Goal: Task Accomplishment & Management: Use online tool/utility

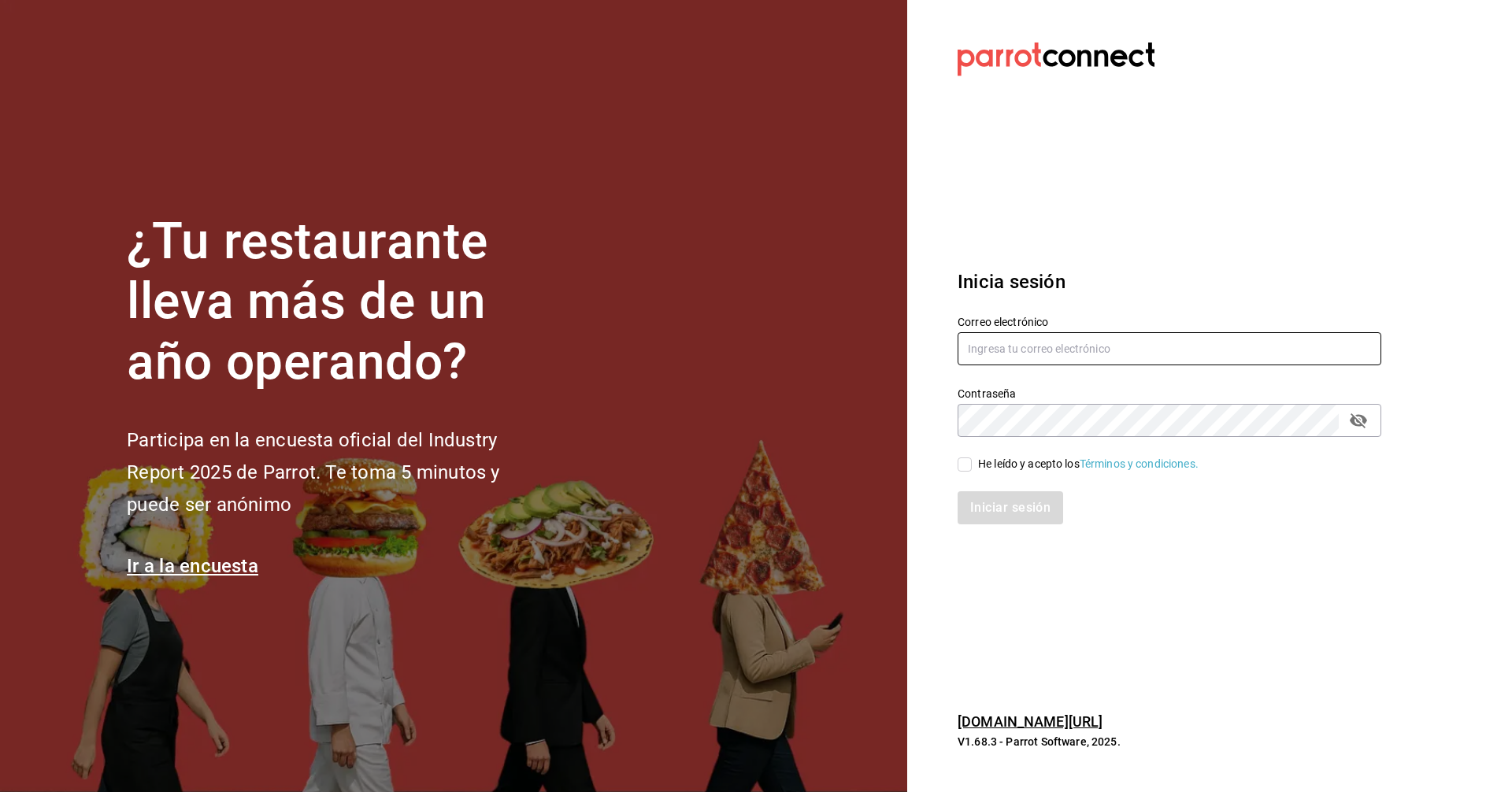
click at [968, 348] on input "text" at bounding box center [1169, 349] width 424 height 33
type input "[PERSON_NAME][EMAIL_ADDRESS][DOMAIN_NAME]"
click at [965, 465] on input "He leído y acepto los Términos y condiciones." at bounding box center [964, 464] width 14 height 14
checkbox input "true"
click at [983, 510] on button "Iniciar sesión" at bounding box center [1010, 508] width 107 height 33
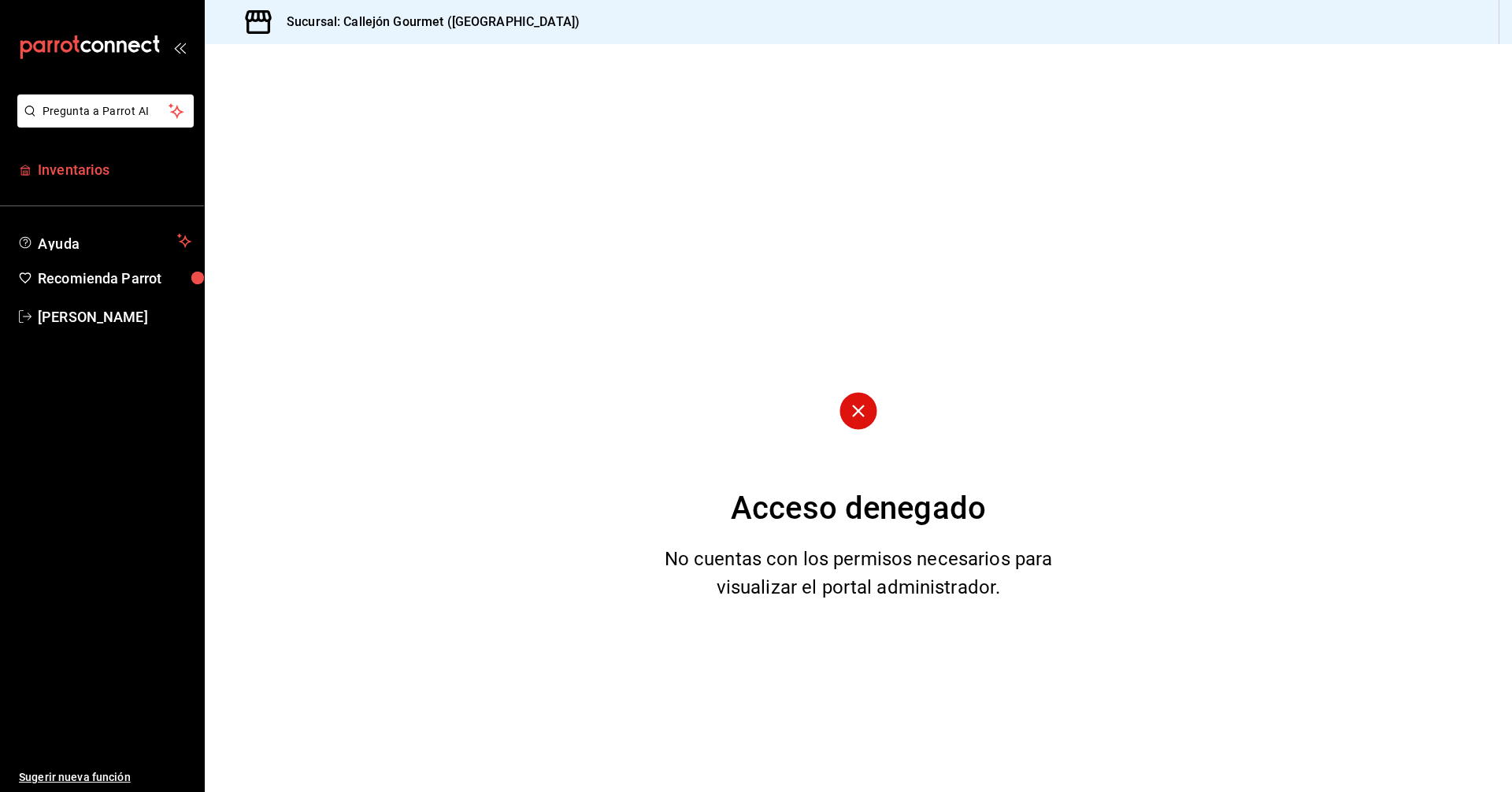
click at [78, 171] on span "Inventarios" at bounding box center [114, 170] width 153 height 21
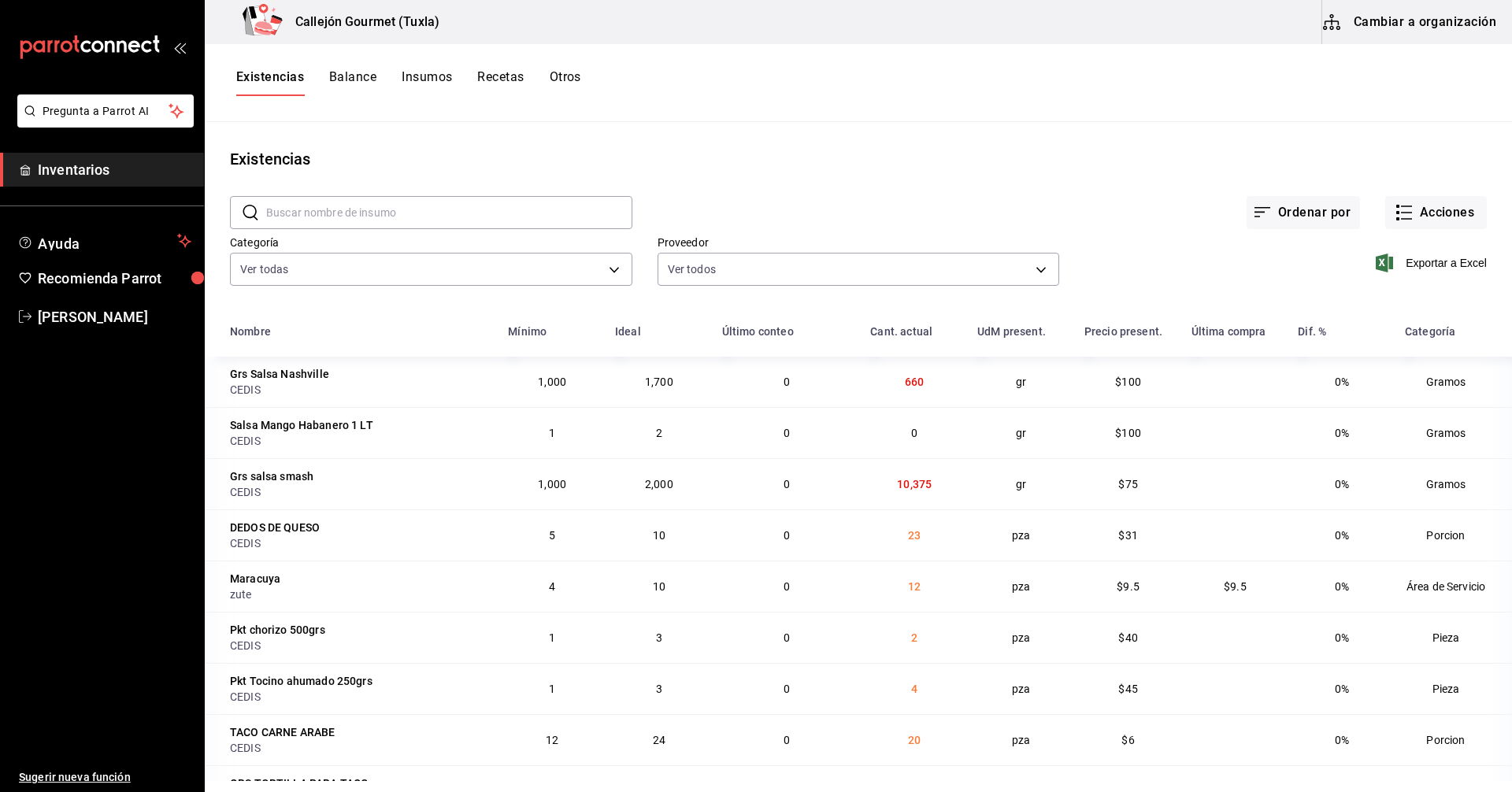
click at [1391, 25] on button "Cambiar a organización" at bounding box center [1411, 22] width 177 height 44
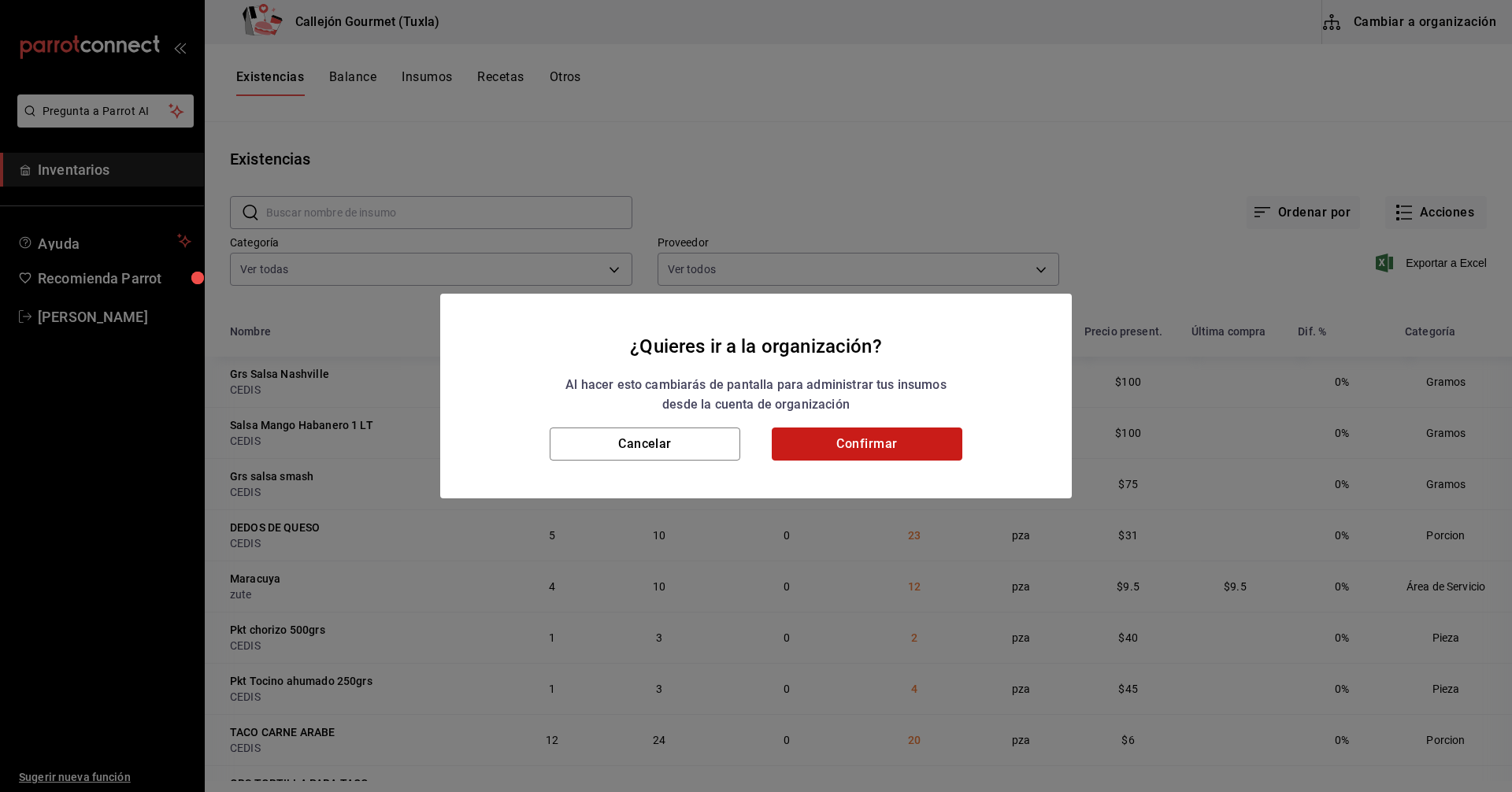
click at [878, 443] on button "Confirmar" at bounding box center [867, 444] width 191 height 33
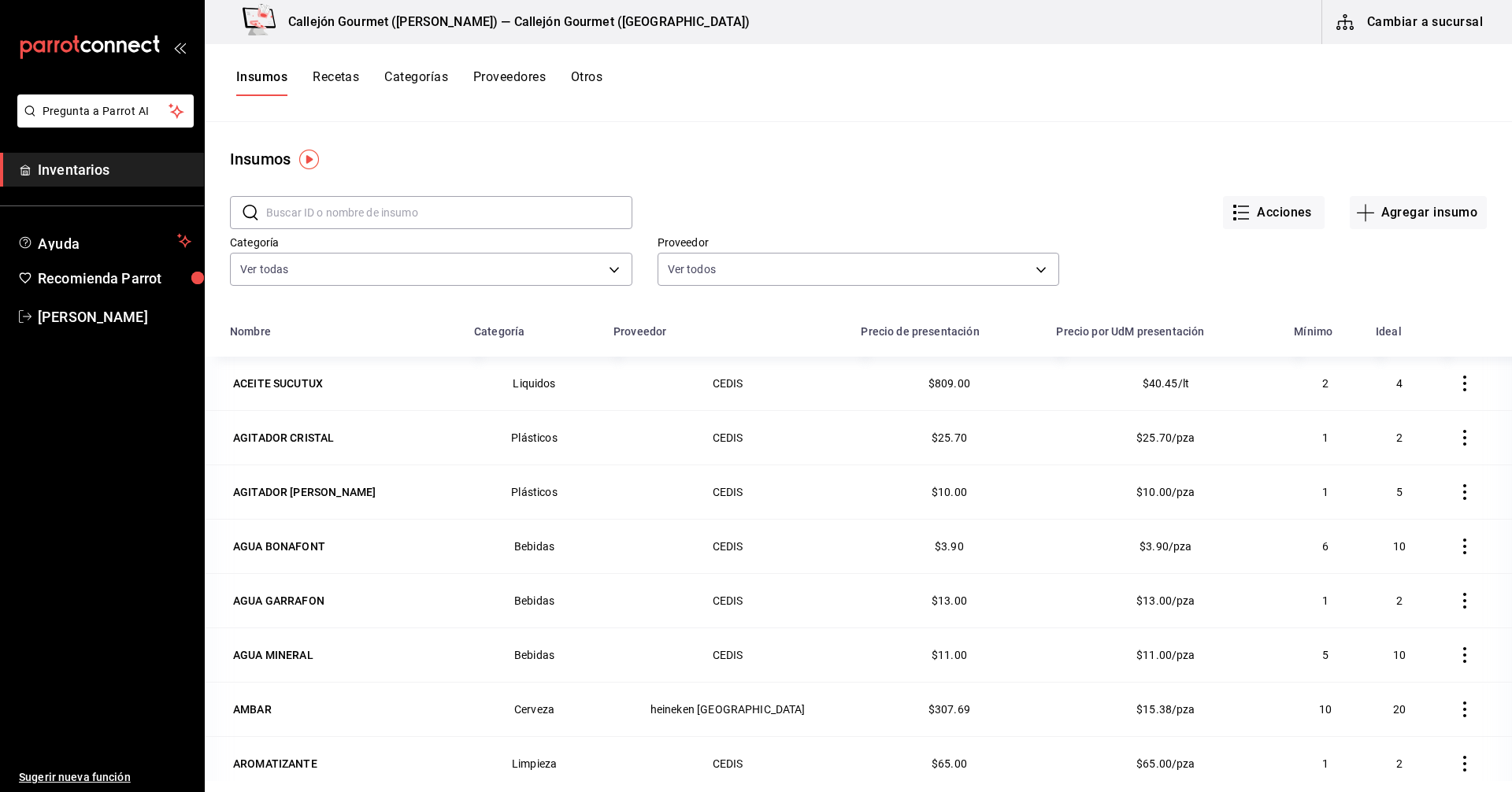
click at [581, 80] on button "Otros" at bounding box center [587, 83] width 32 height 27
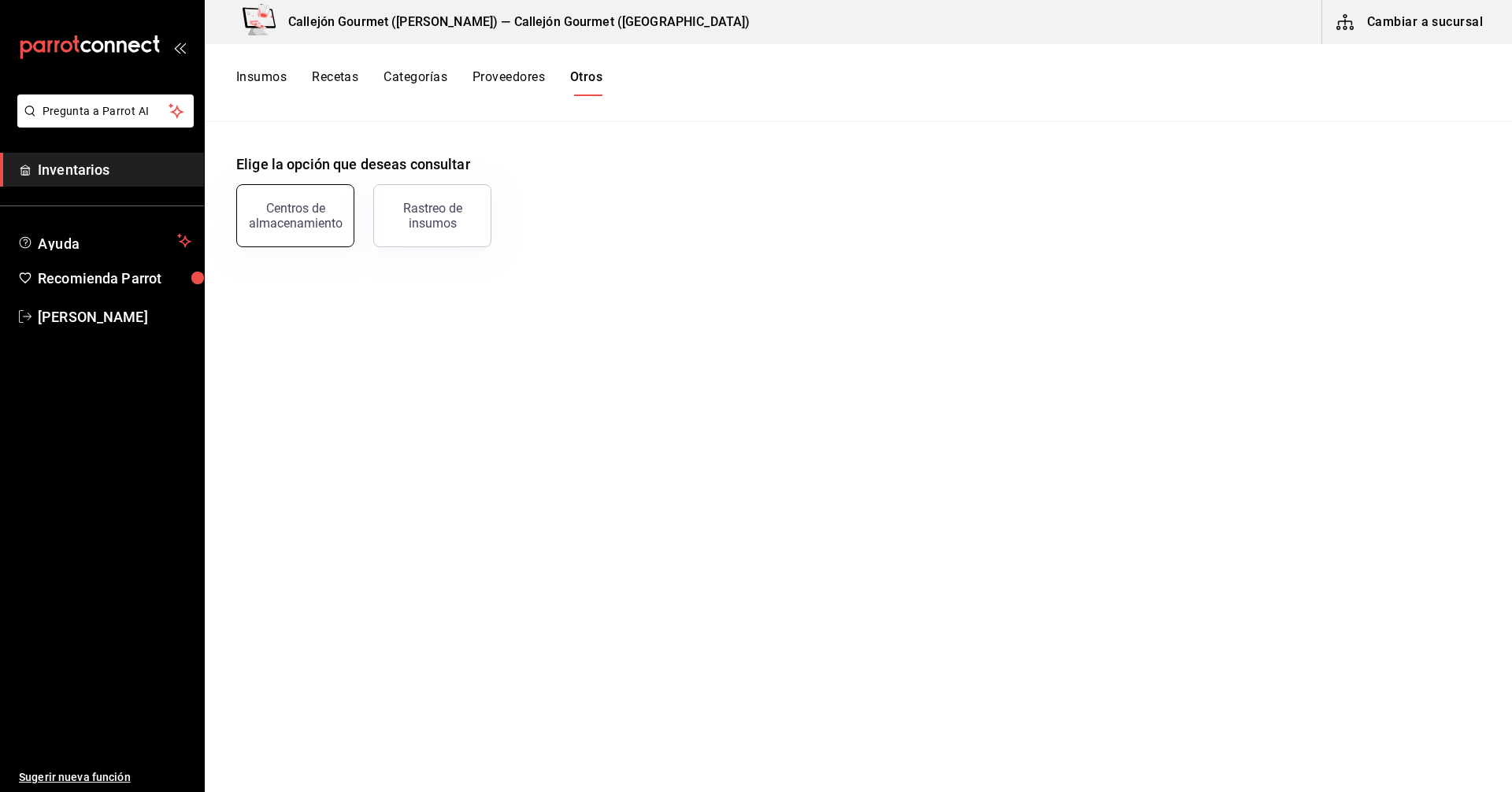
click at [299, 226] on div "Centros de almacenamiento" at bounding box center [295, 215] width 97 height 30
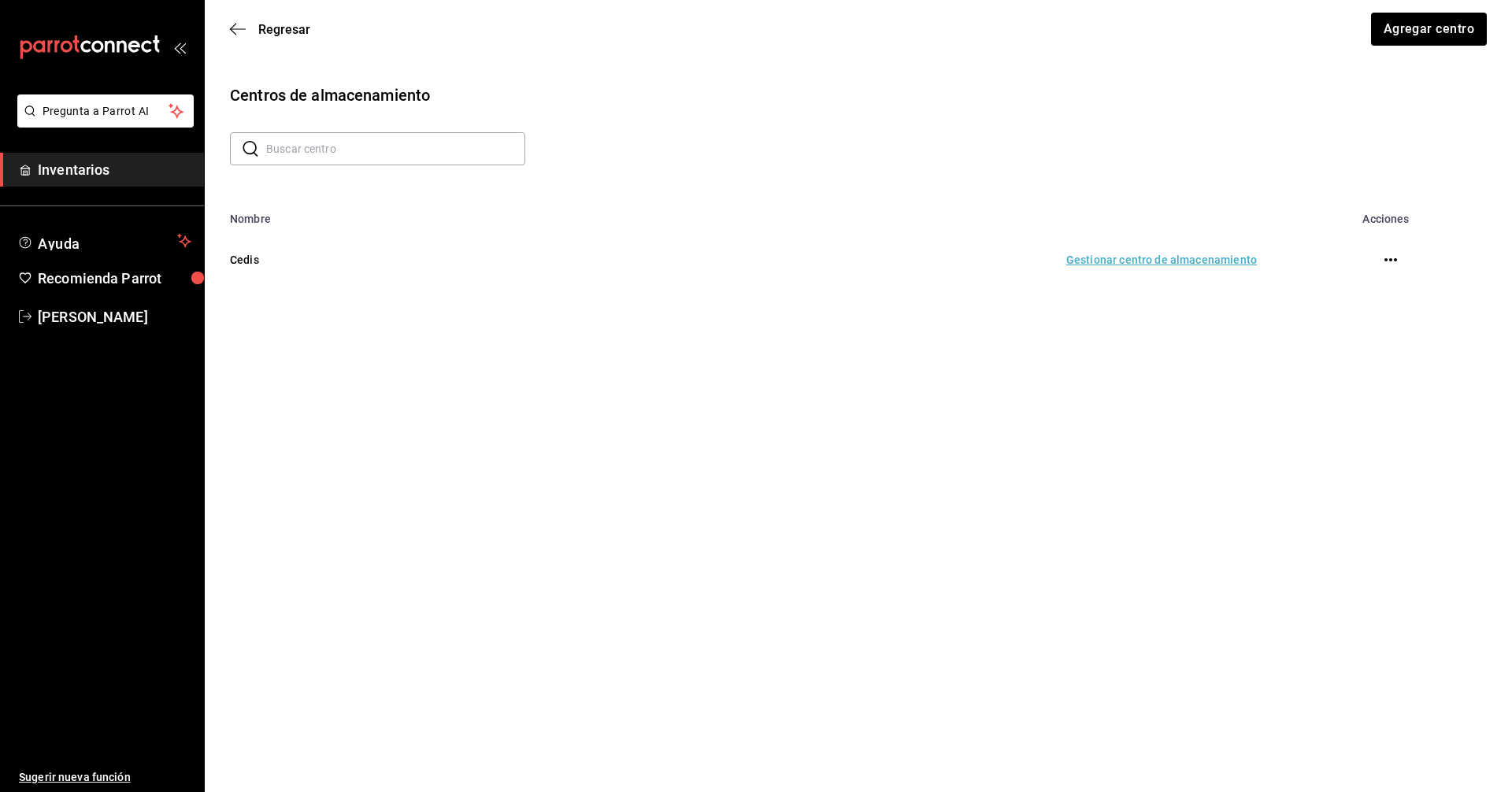
click at [1146, 261] on td "Gestionar centro de almacenamiento" at bounding box center [873, 260] width 804 height 69
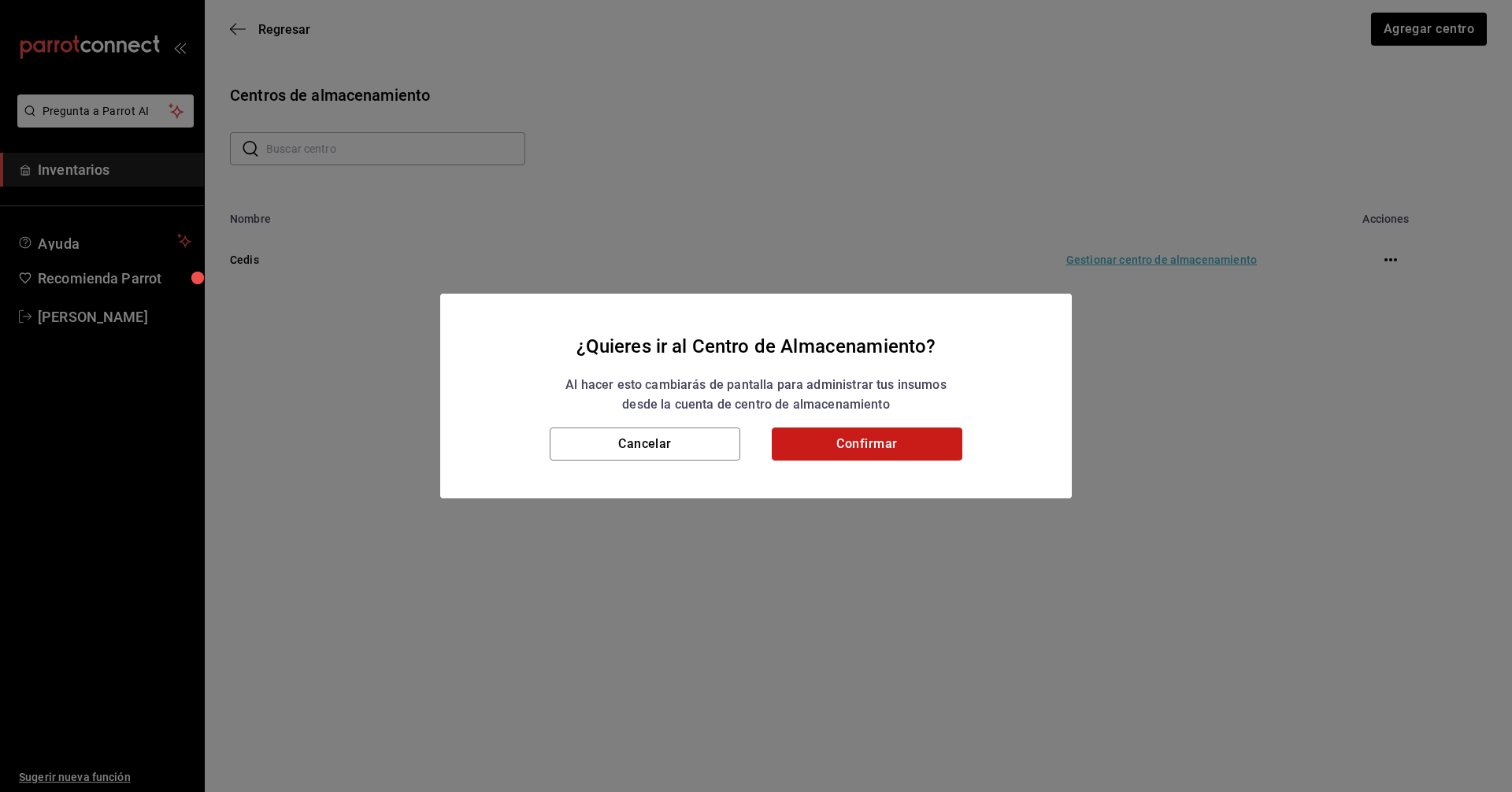
click at [883, 438] on button "Confirmar" at bounding box center [867, 444] width 191 height 33
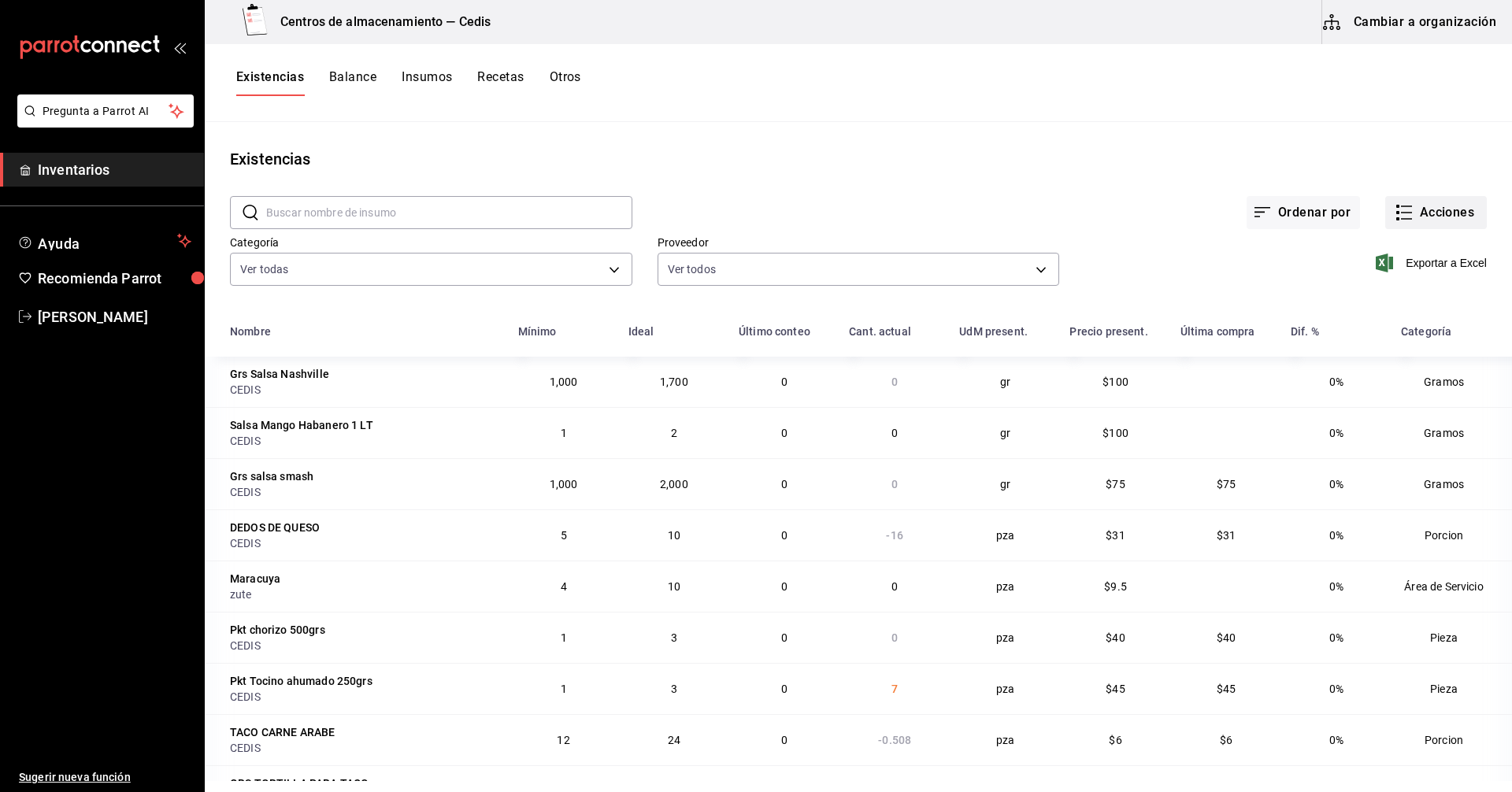
click at [1395, 214] on icon "button" at bounding box center [1404, 213] width 19 height 19
click at [1373, 301] on span "Compra" at bounding box center [1420, 298] width 132 height 16
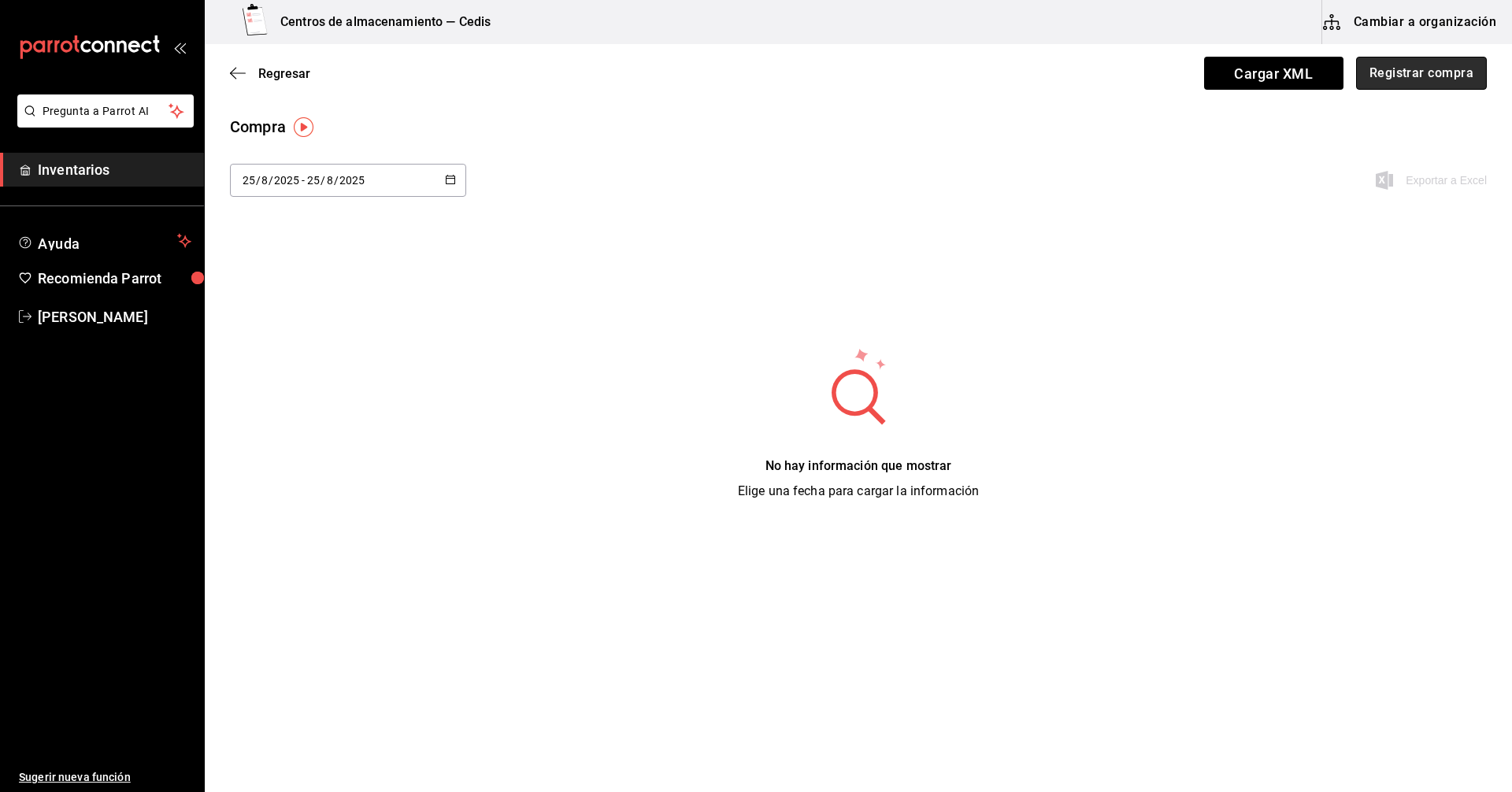
click at [1395, 74] on button "Registrar compra" at bounding box center [1421, 73] width 131 height 33
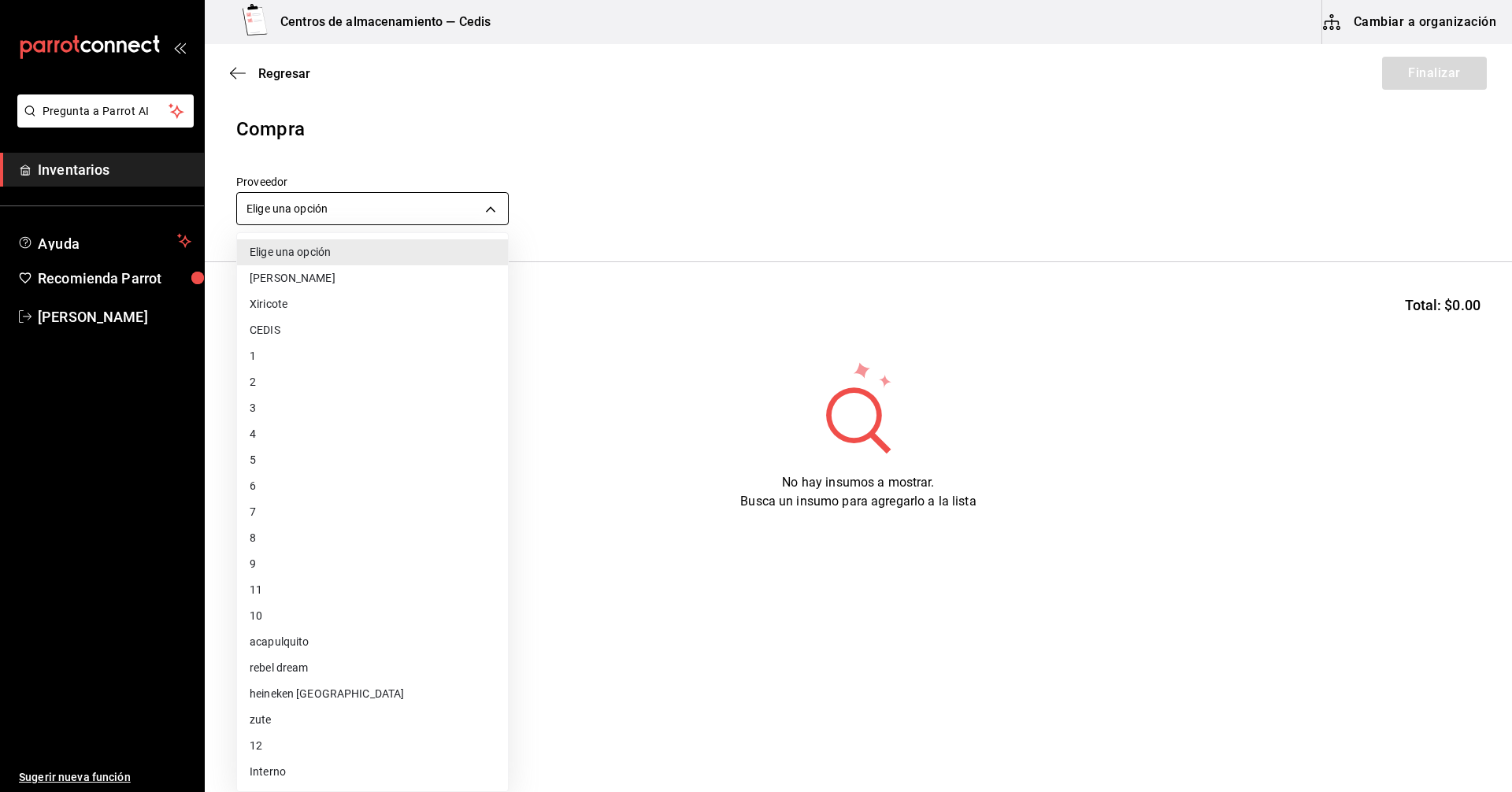
click at [348, 209] on body "Pregunta a Parrot AI Inventarios Ayuda Recomienda Parrot Manuel Gomez Sugerir n…" at bounding box center [756, 352] width 1512 height 703
click at [267, 334] on li "CEDIS" at bounding box center [372, 330] width 271 height 26
type input "9be79bfb-cfb8-40e1-9034-6f157fd39d74"
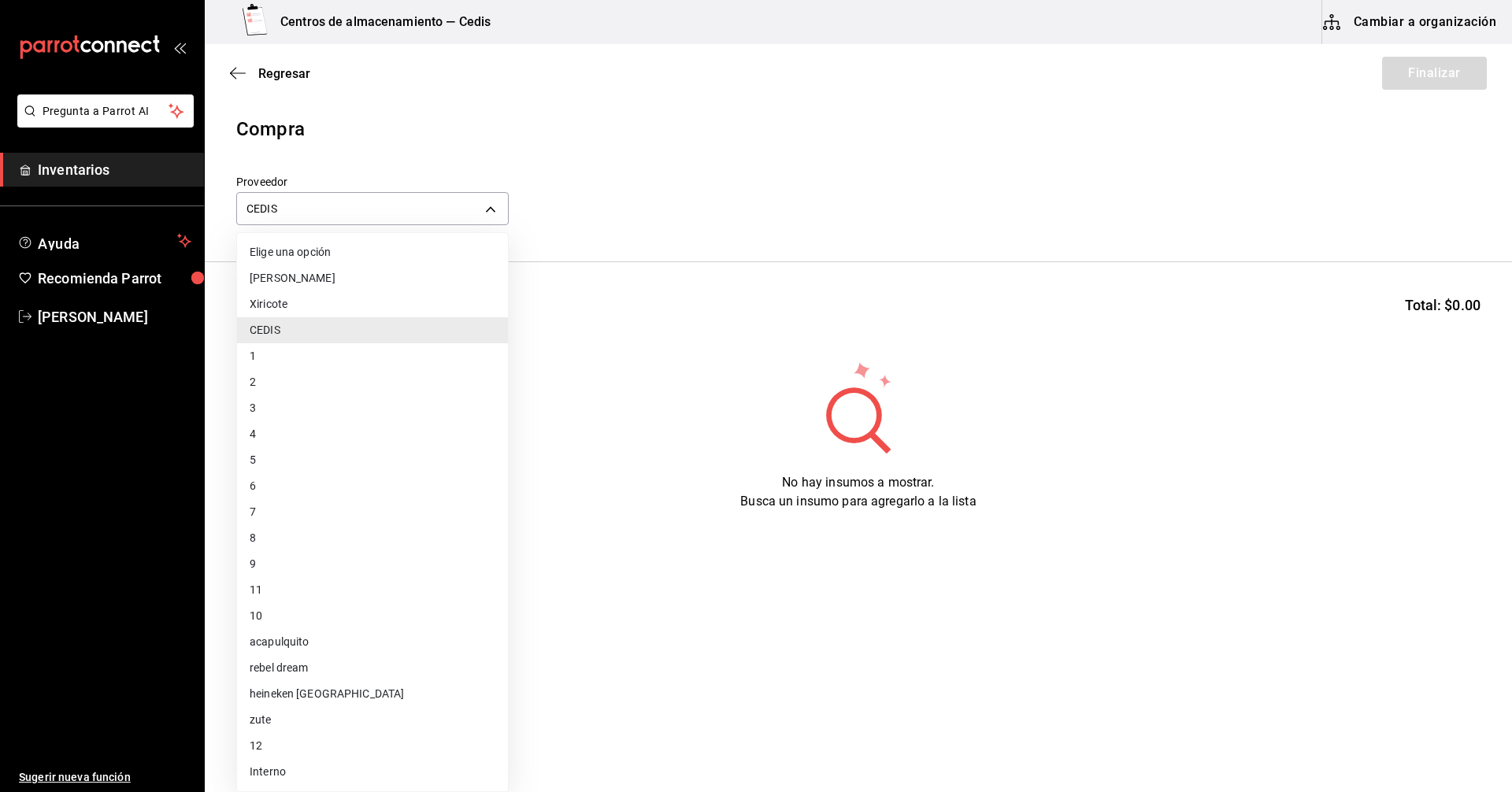
click at [337, 324] on li "CEDIS" at bounding box center [372, 330] width 271 height 26
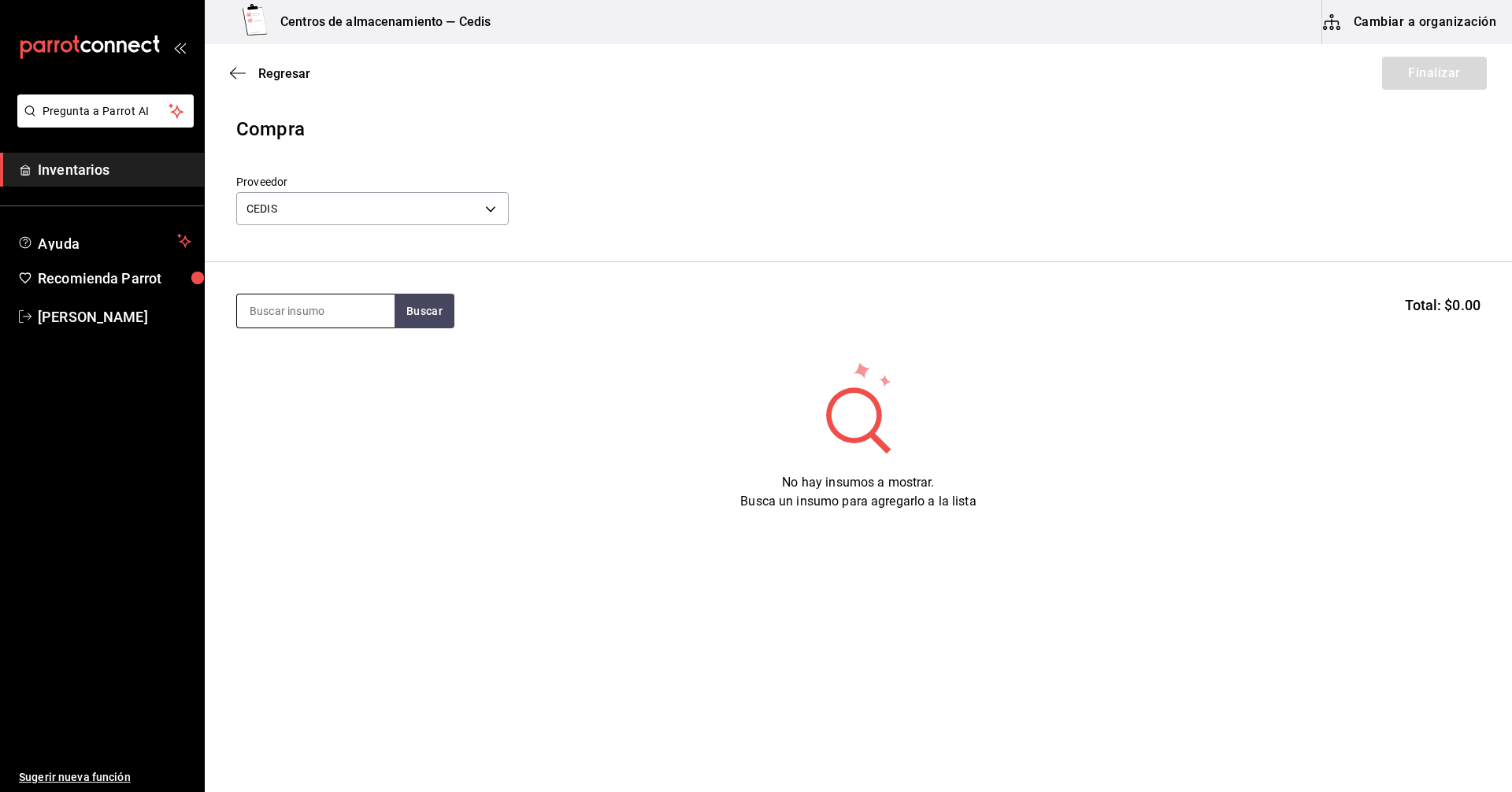
click at [286, 307] on input at bounding box center [316, 311] width 158 height 33
type input "lemon pe"
click at [285, 351] on div "GRS SALSA LEMON PEPPER" at bounding box center [315, 366] width 132 height 38
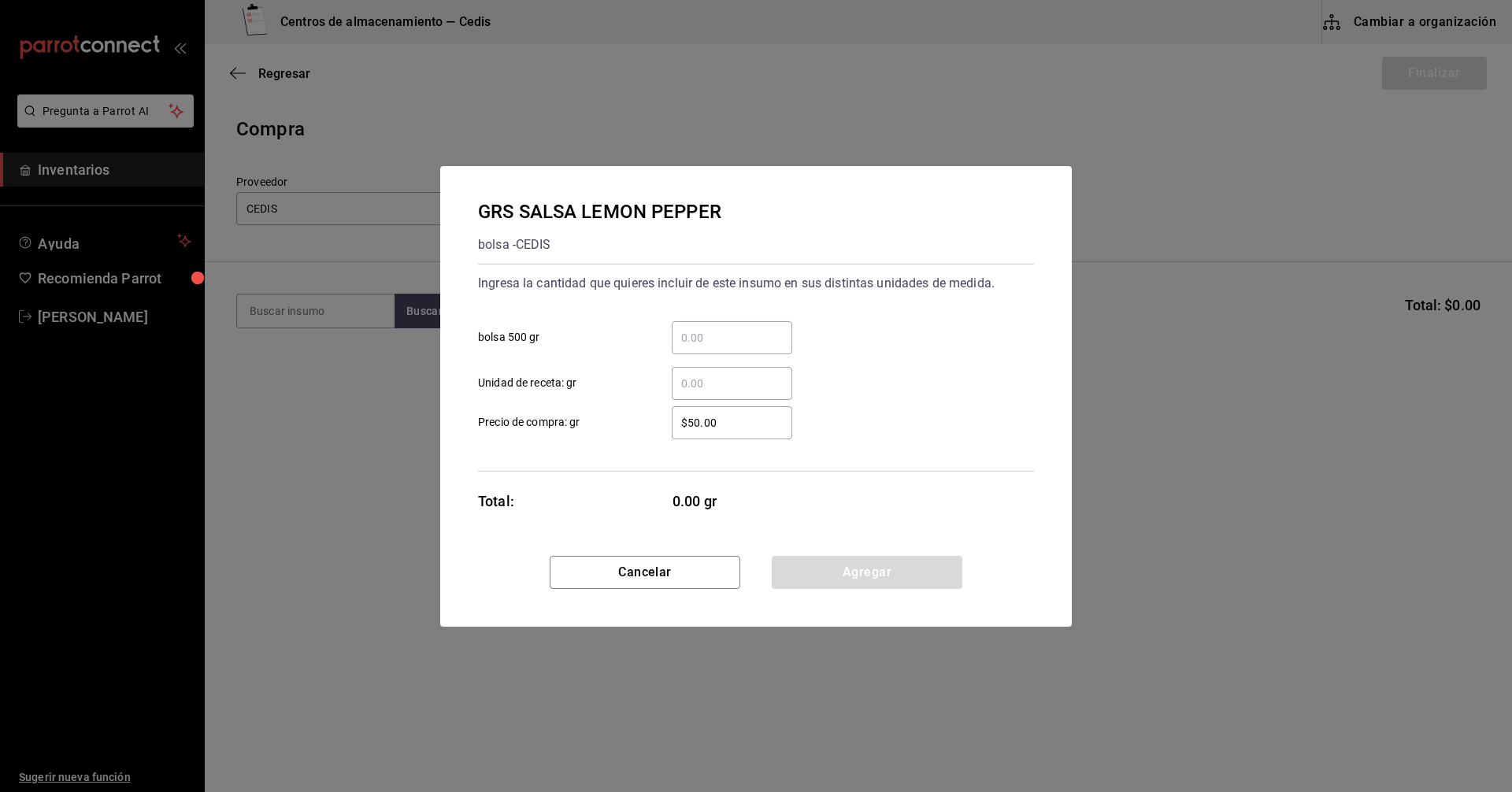
click at [704, 379] on input "​ Unidad de receta: gr" at bounding box center [731, 383] width 120 height 19
type input "1,115"
click at [838, 414] on div "$50.00 ​ Precio de compra: gr" at bounding box center [749, 416] width 568 height 45
click at [846, 575] on button "Agregar" at bounding box center [867, 572] width 191 height 33
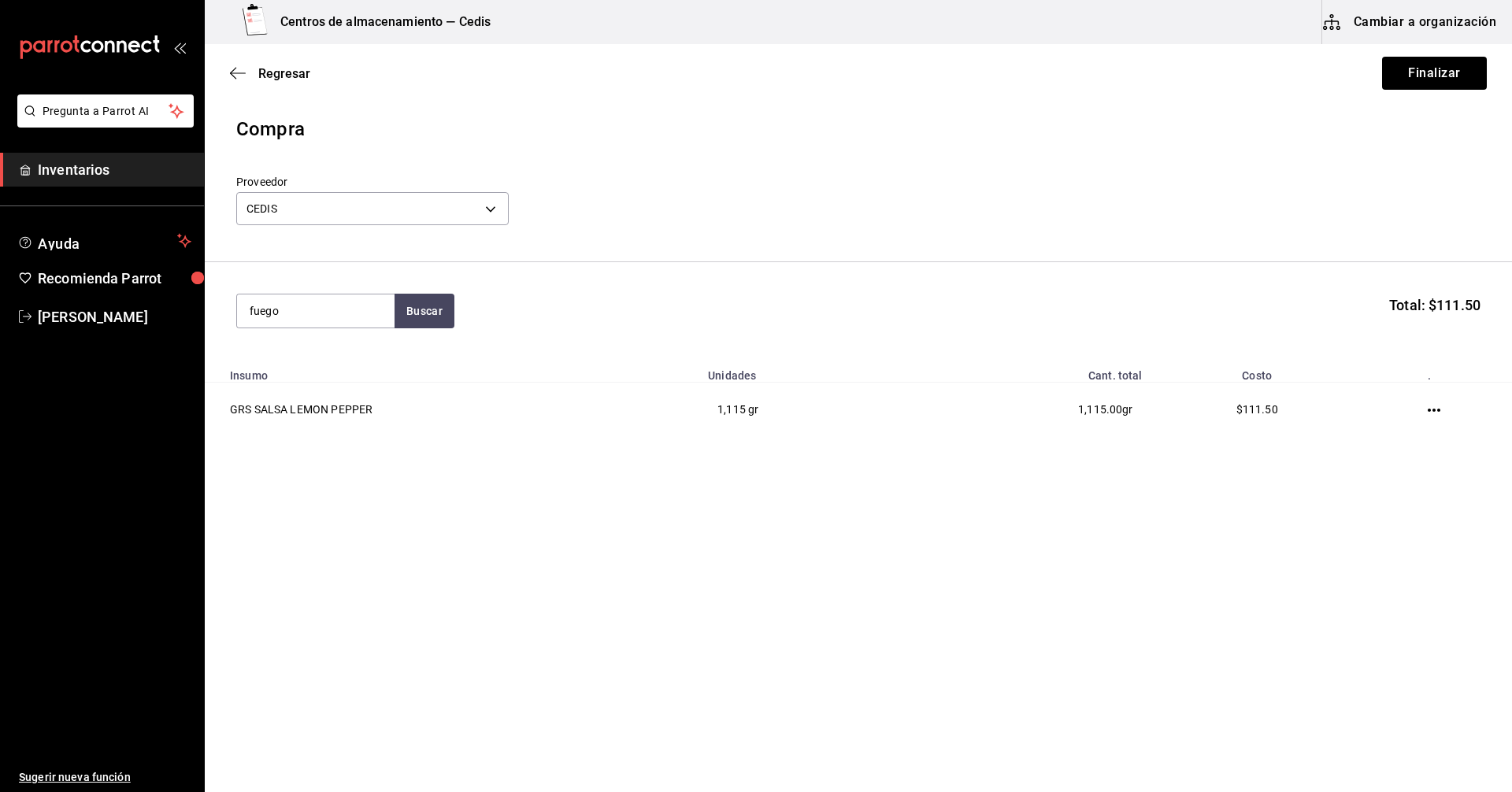
type input "fuego"
click at [284, 439] on div "GRS SALSA FUEGO" at bounding box center [304, 436] width 110 height 19
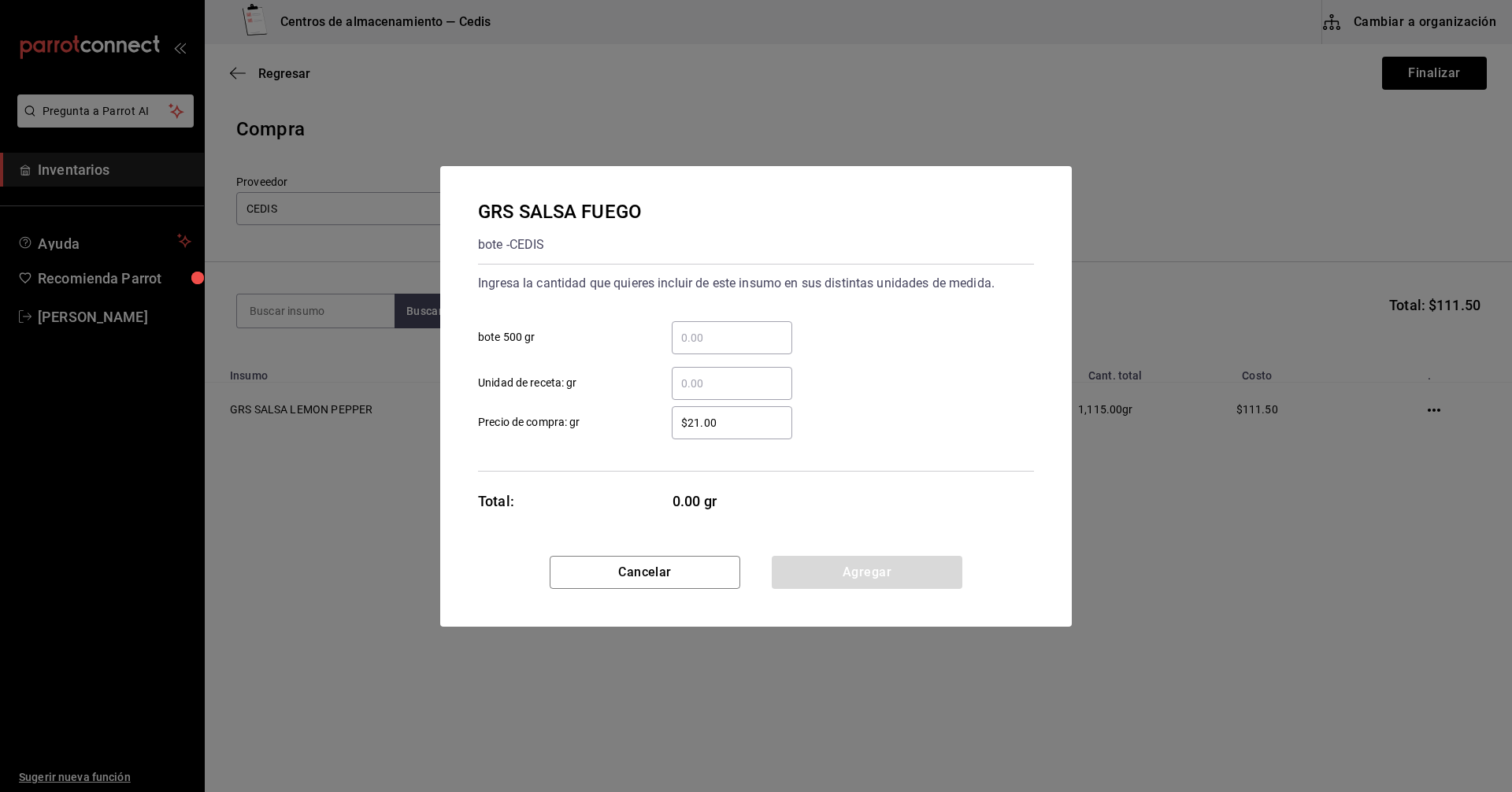
click at [703, 383] on input "​ Unidad de receta: gr" at bounding box center [731, 383] width 120 height 19
type input "1,015"
click at [850, 404] on div "$21.00 ​ Precio de compra: gr" at bounding box center [749, 416] width 568 height 45
click at [874, 570] on button "Agregar" at bounding box center [867, 572] width 191 height 33
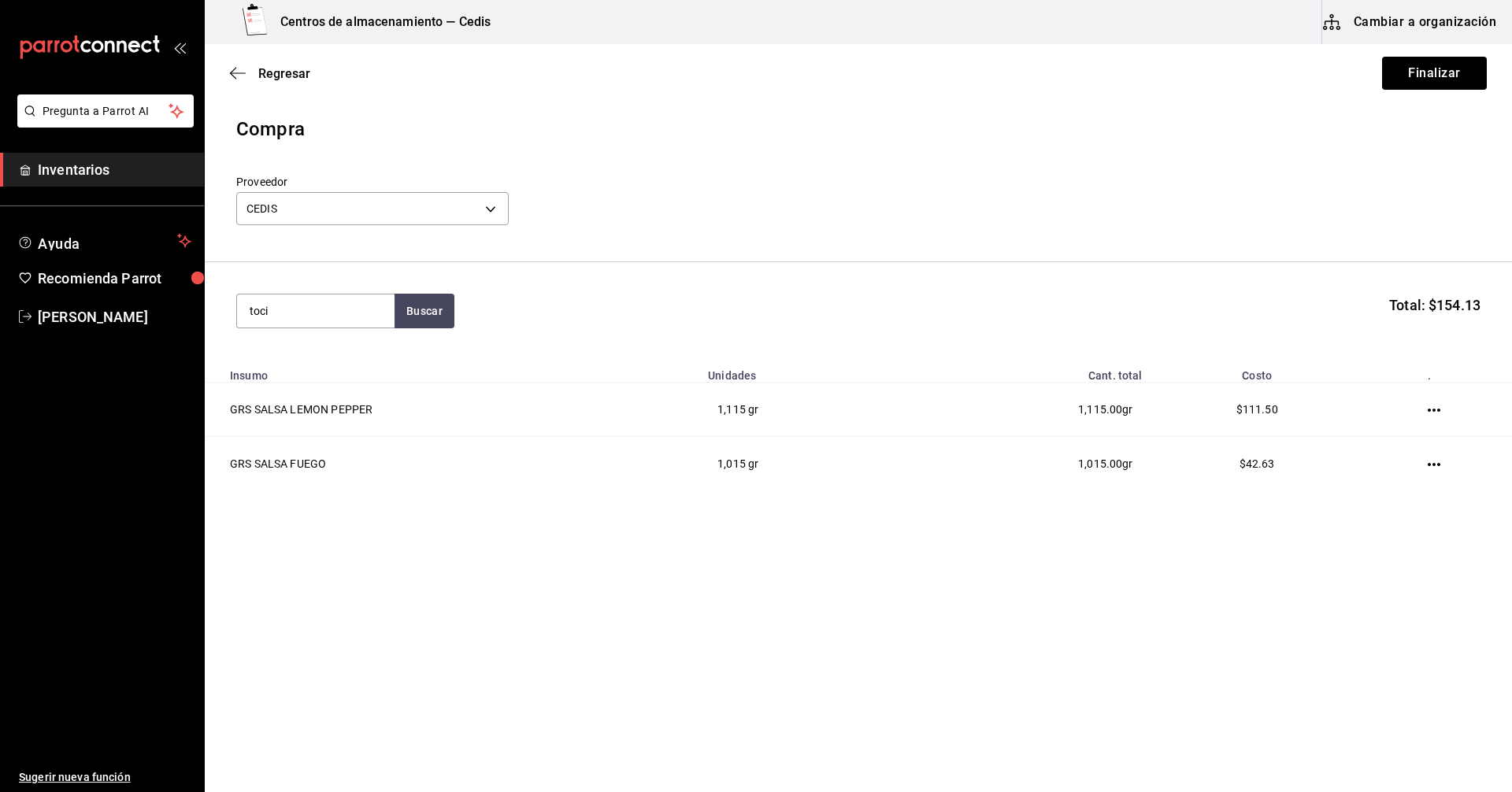
type input "toci"
click at [291, 447] on div "porcion - CEDIS" at bounding box center [300, 454] width 102 height 16
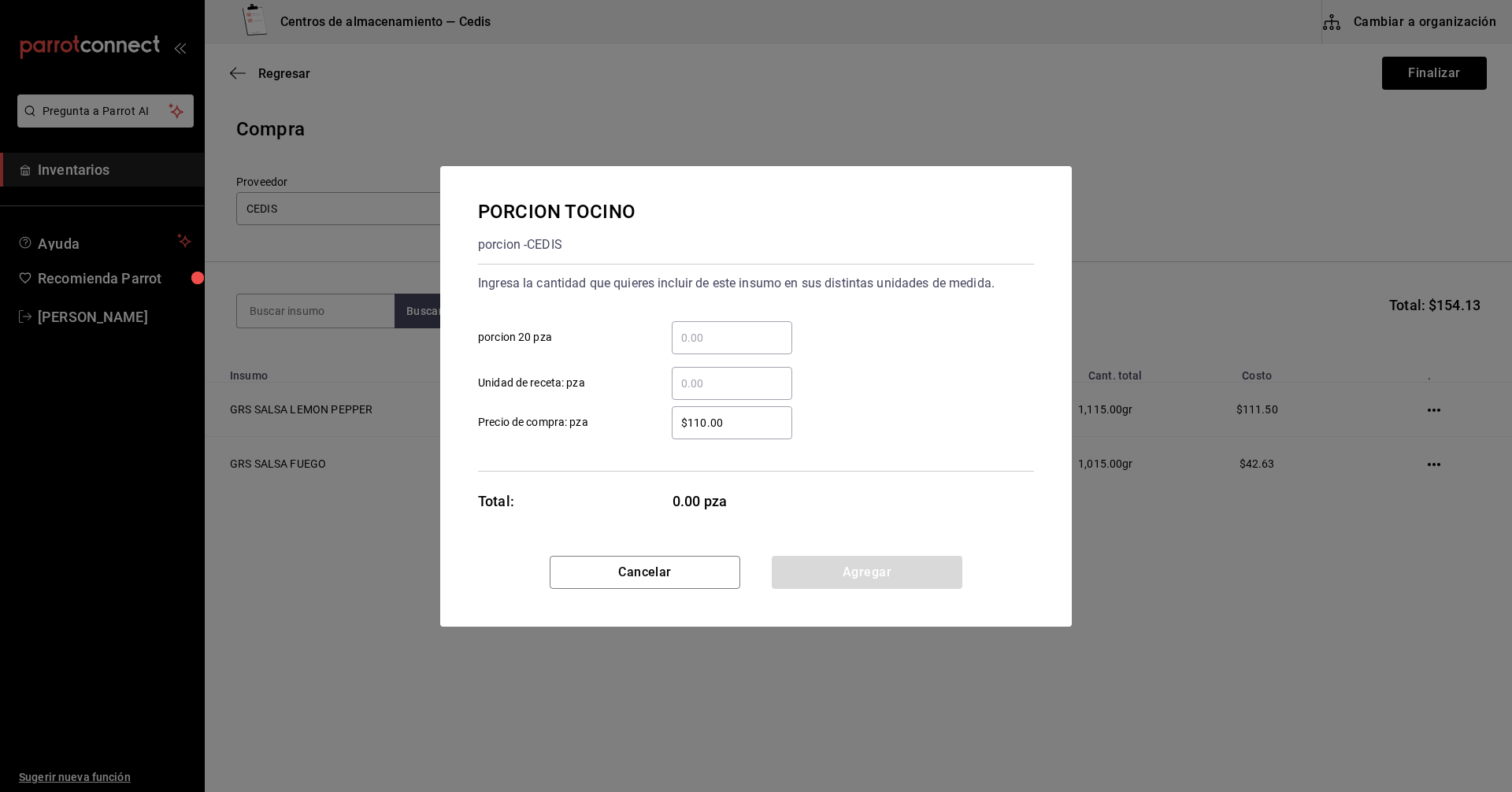
click at [688, 380] on input "​ Unidad de receta: pza" at bounding box center [731, 383] width 120 height 19
type input "91"
click at [934, 404] on div "$110.00 ​ Precio de compra: pza" at bounding box center [749, 416] width 568 height 45
click at [857, 577] on button "Agregar" at bounding box center [867, 572] width 191 height 33
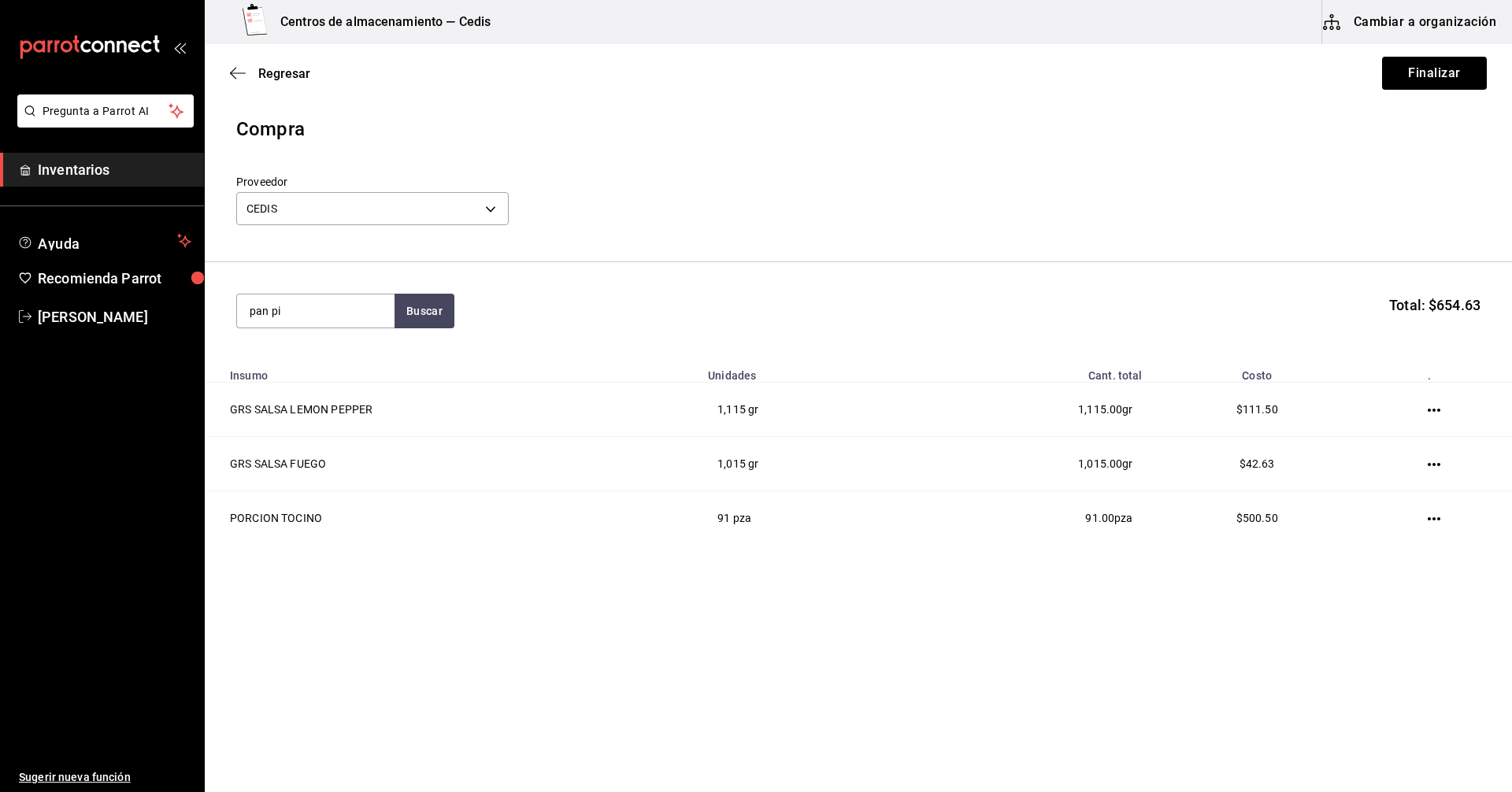
type input "pan pi"
click at [318, 353] on div "PZA PAN PITA" at bounding box center [290, 357] width 81 height 19
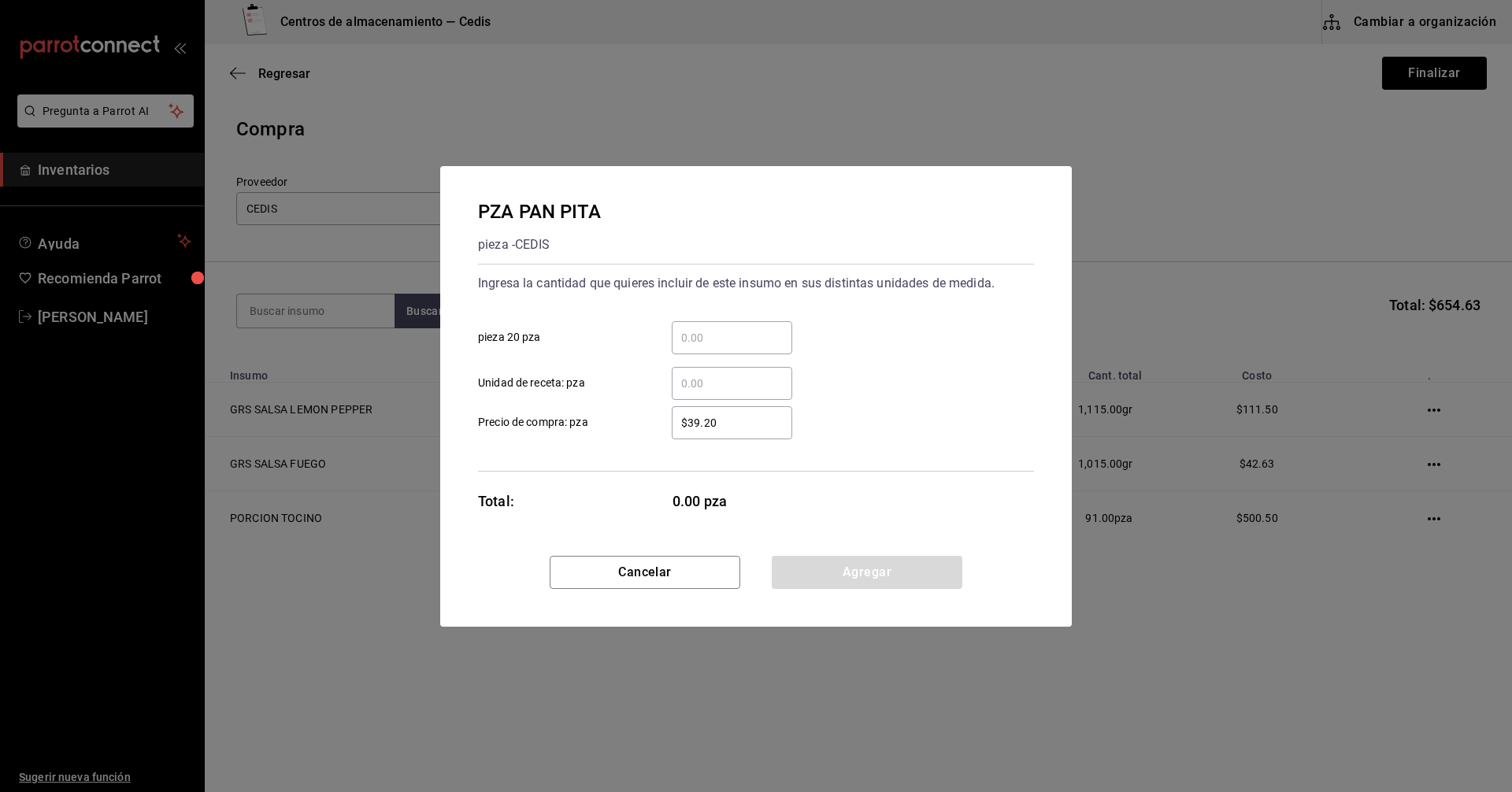
drag, startPoint x: 683, startPoint y: 376, endPoint x: 720, endPoint y: 368, distance: 37.9
click at [683, 376] on input "​ Unidad de receta: pza" at bounding box center [731, 383] width 120 height 19
type input "62"
click at [898, 369] on div "62 ​ Unidad de receta: pza" at bounding box center [749, 377] width 568 height 45
click at [863, 580] on button "Agregar" at bounding box center [867, 572] width 191 height 33
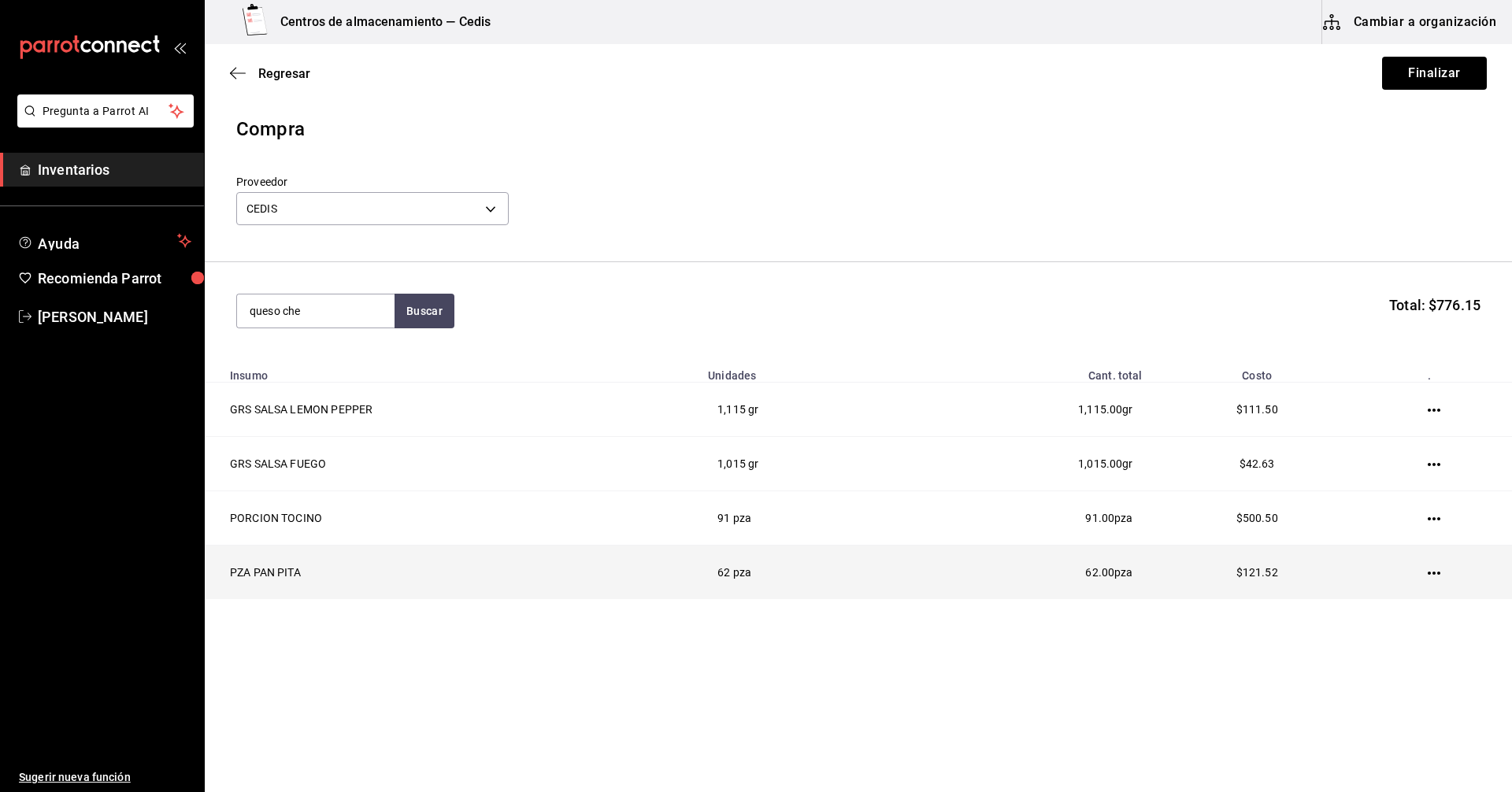
type input "queso che"
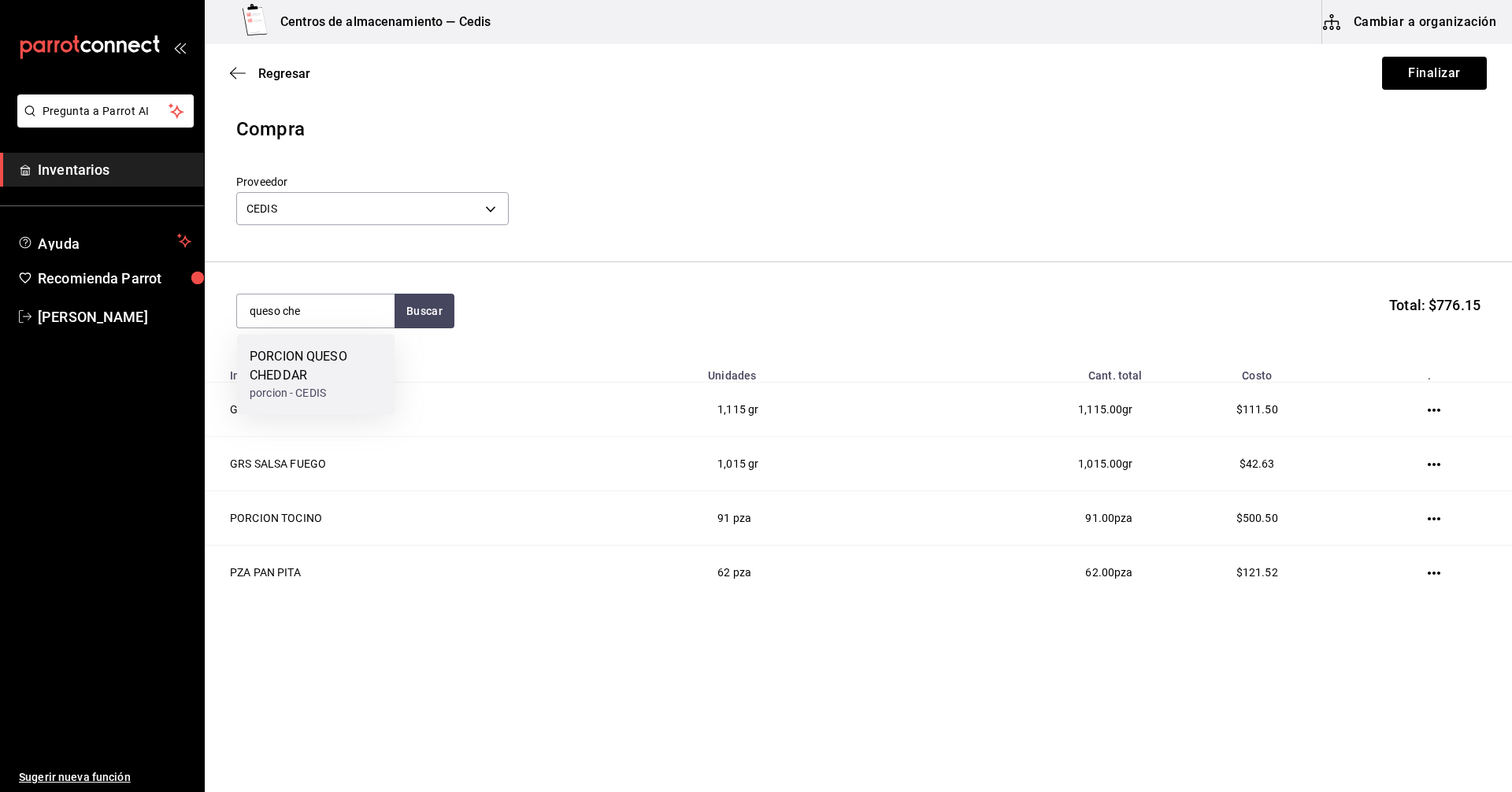
click at [285, 373] on div "PORCION QUESO CHEDDAR" at bounding box center [315, 366] width 132 height 38
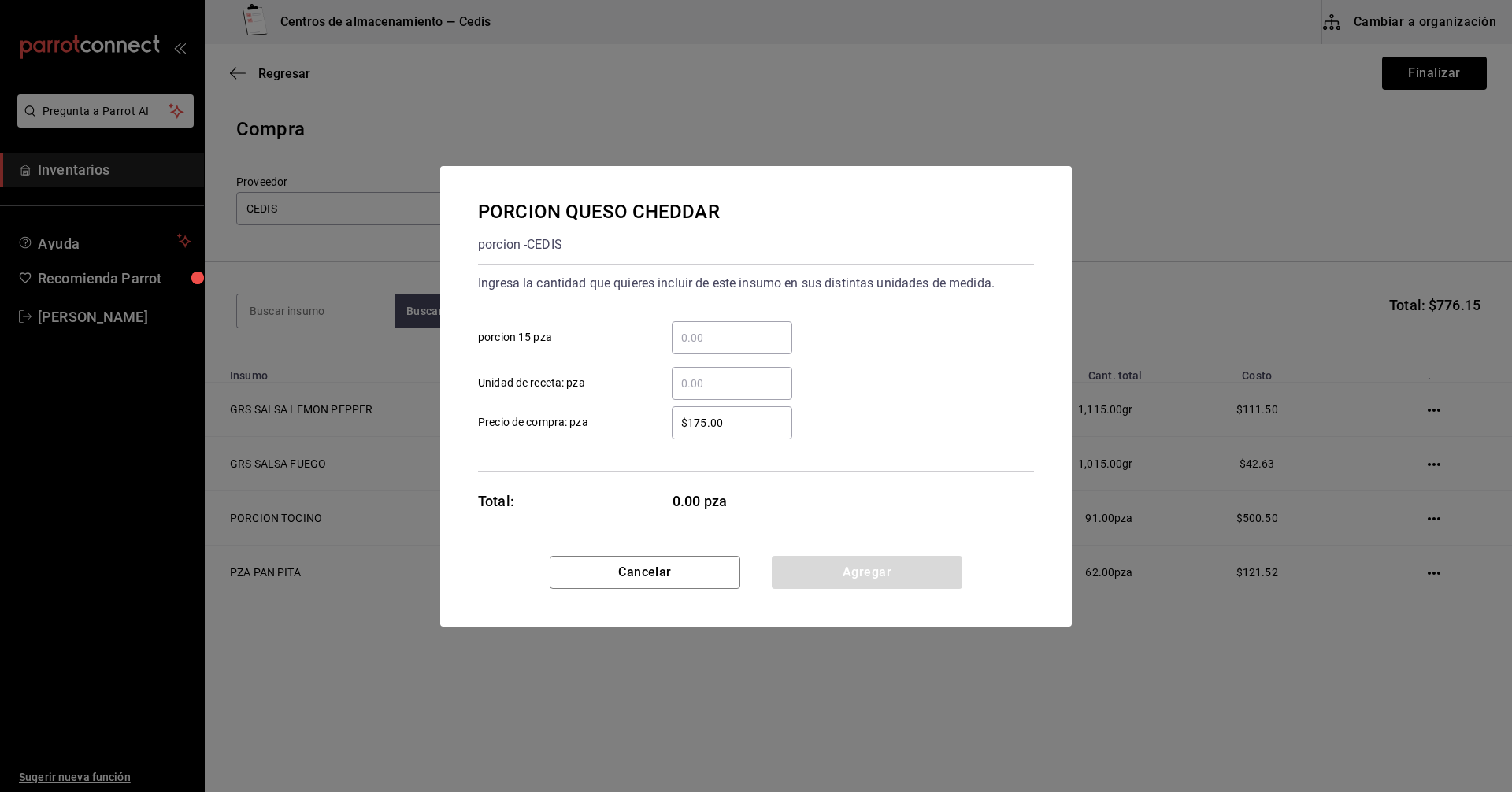
click at [710, 378] on input "​ Unidad de receta: pza" at bounding box center [731, 383] width 120 height 19
type input "36"
click at [912, 394] on div "$175.00 ​ Precio de compra: pza" at bounding box center [749, 416] width 568 height 45
click at [858, 571] on button "Agregar" at bounding box center [867, 572] width 191 height 33
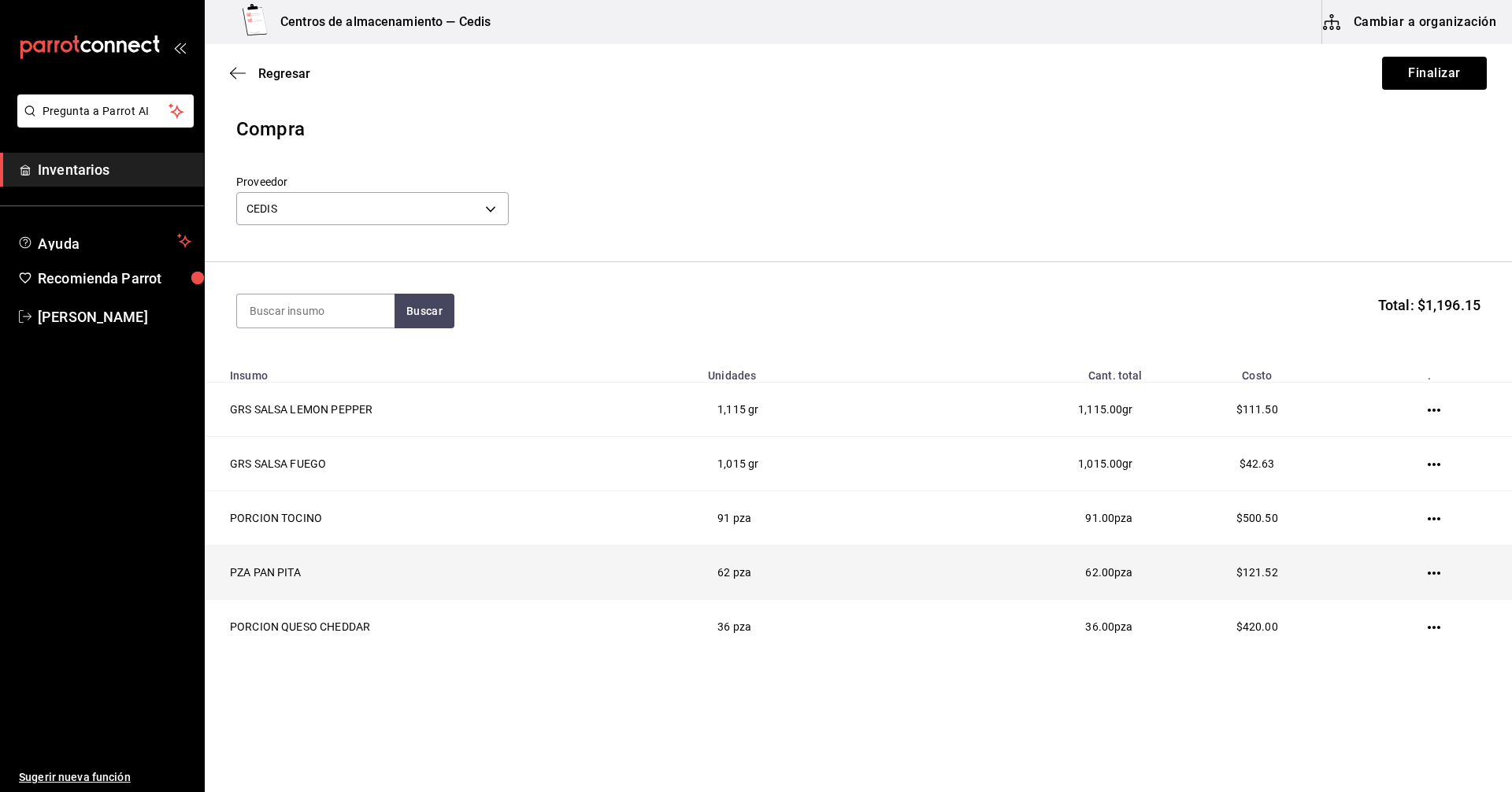
scroll to position [2, 0]
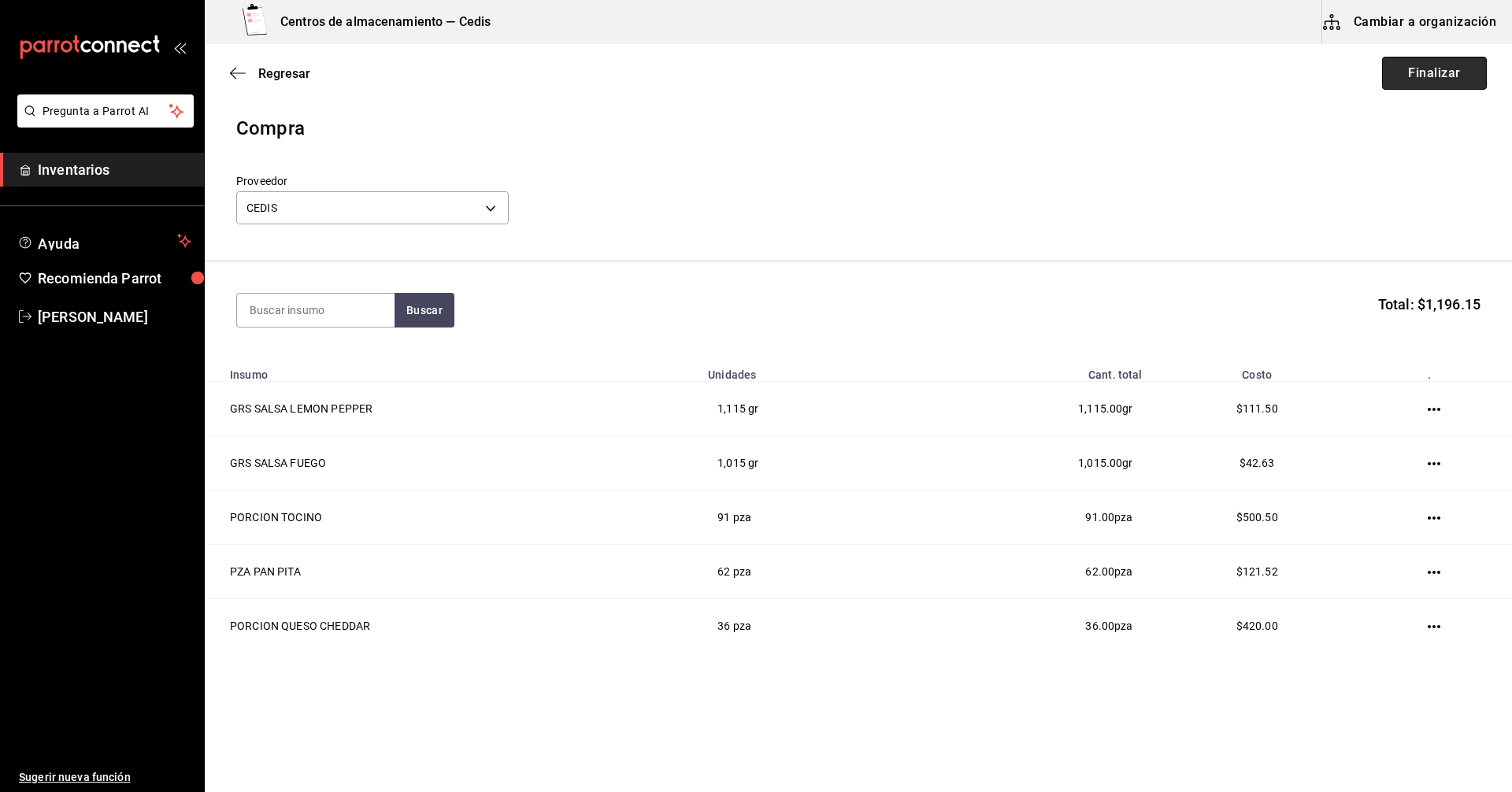
click at [1408, 82] on button "Finalizar" at bounding box center [1434, 73] width 105 height 33
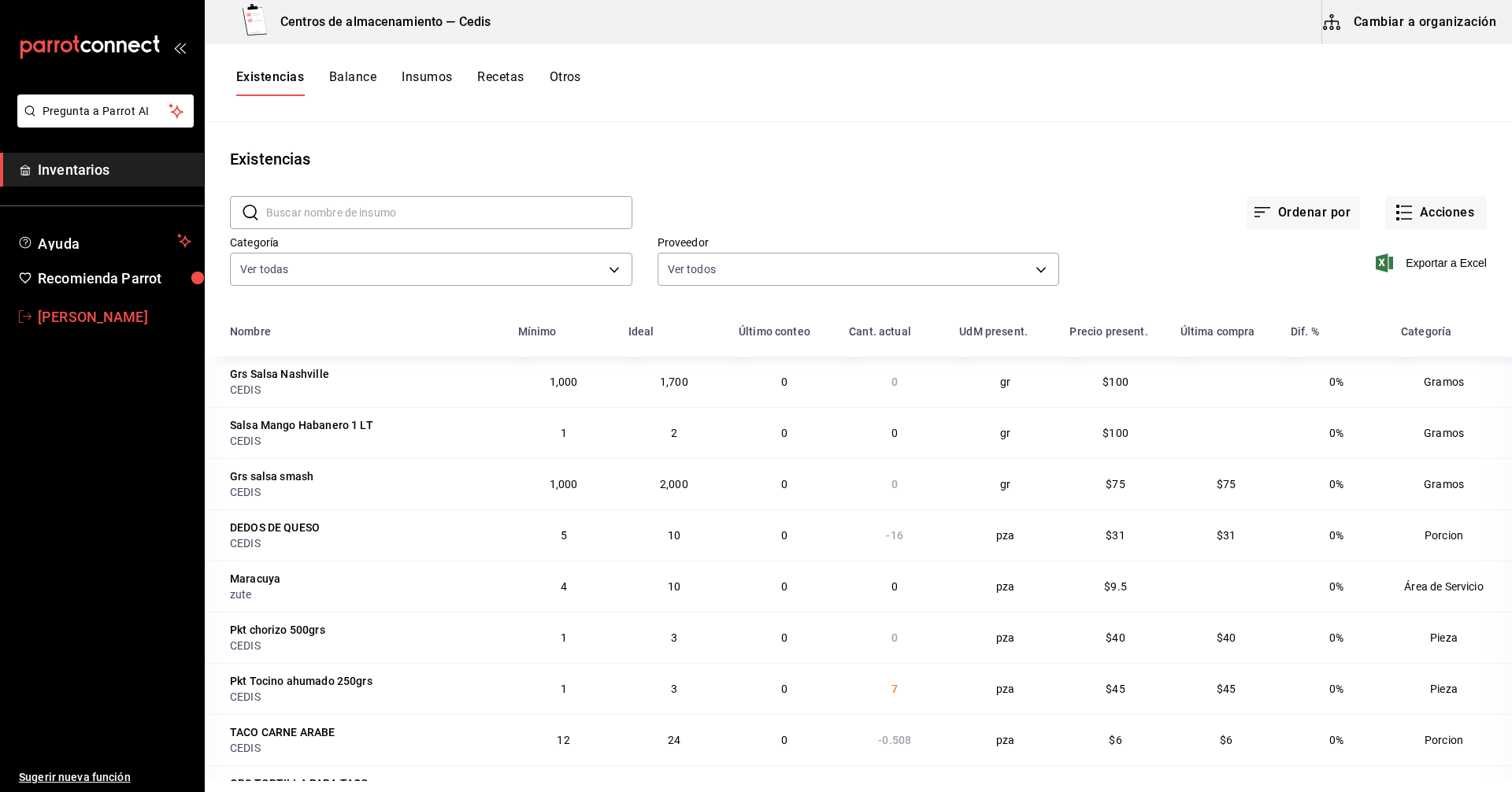
click at [76, 317] on span "Manuel Gomez" at bounding box center [114, 317] width 153 height 21
